Goal: Task Accomplishment & Management: Use online tool/utility

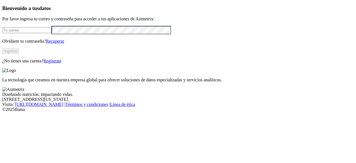
type input "[PERSON_NAME][EMAIL_ADDRESS][PERSON_NAME][DOMAIN_NAME]"
click at [19, 54] on button "Ingresa" at bounding box center [10, 51] width 17 height 6
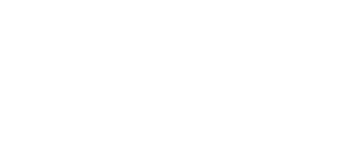
scroll to position [19, 0]
